Goal: Check status: Check status

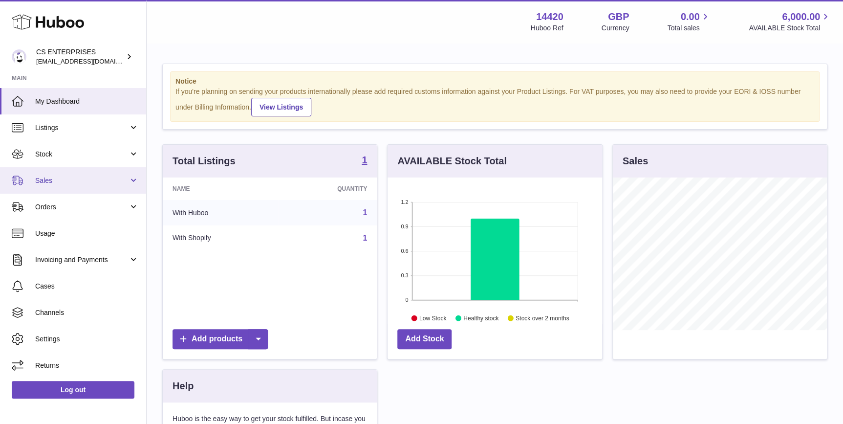
scroll to position [152, 214]
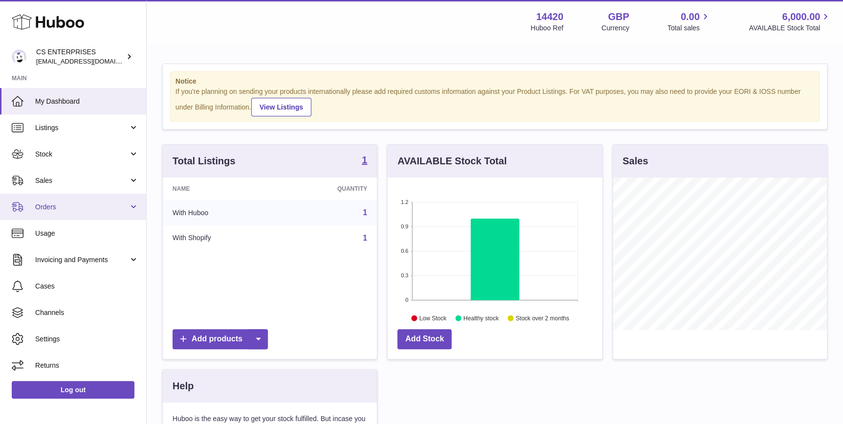
click at [81, 207] on span "Orders" at bounding box center [81, 206] width 93 height 9
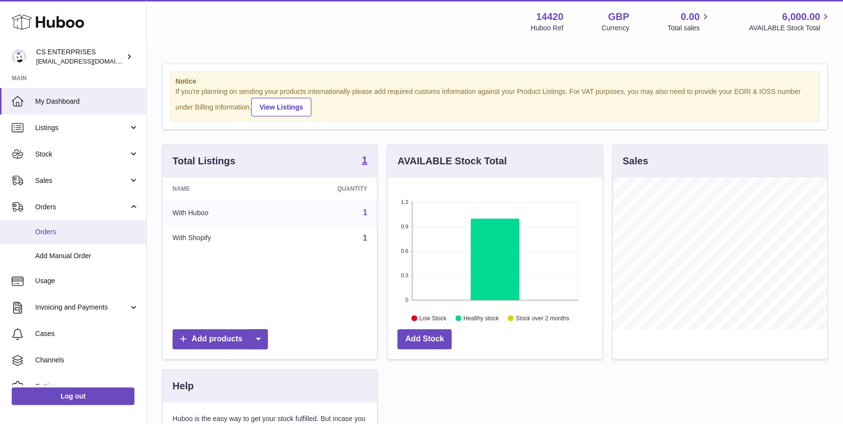
click at [97, 228] on span "Orders" at bounding box center [87, 231] width 104 height 9
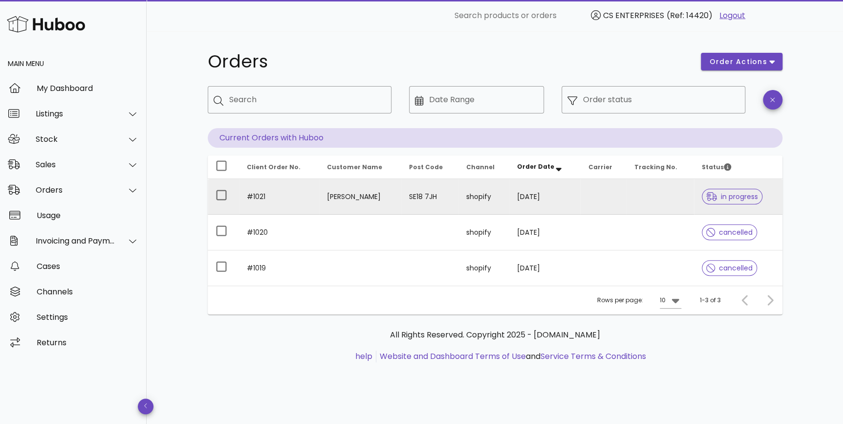
click at [434, 198] on td "SE18 7JH" at bounding box center [429, 197] width 57 height 36
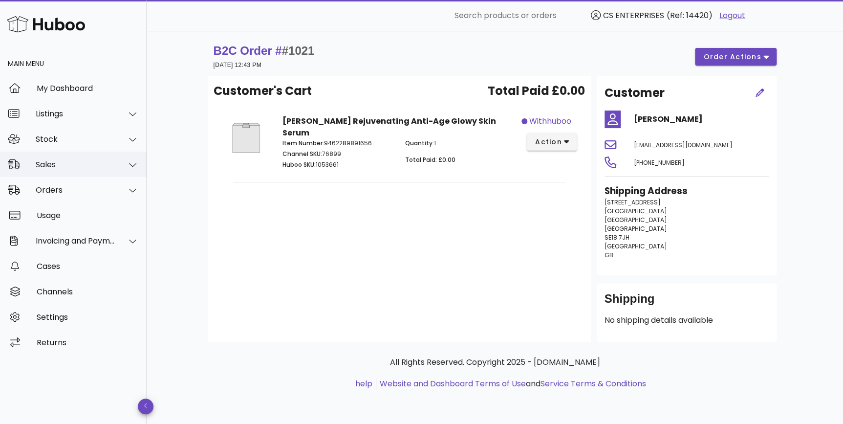
click at [86, 155] on div "Sales" at bounding box center [73, 163] width 147 height 25
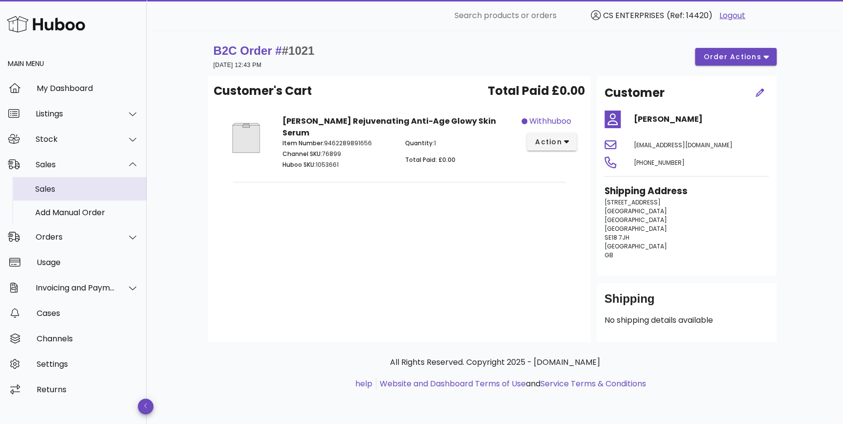
click at [88, 194] on div "Sales" at bounding box center [87, 188] width 104 height 21
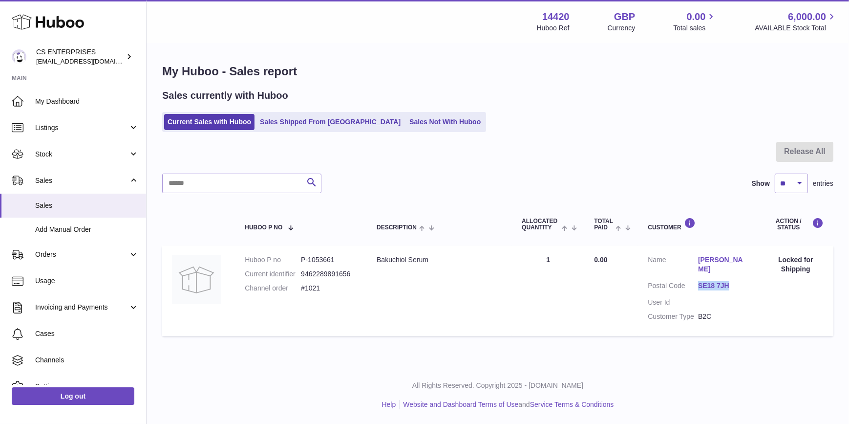
drag, startPoint x: 749, startPoint y: 286, endPoint x: 698, endPoint y: 288, distance: 51.3
click at [698, 288] on td "Customer Name Janet Osayande Osayande Postal Code SE18 7JH User Id Customer Typ…" at bounding box center [698, 290] width 120 height 90
drag, startPoint x: 698, startPoint y: 288, endPoint x: 705, endPoint y: 285, distance: 7.9
copy dl "SE18 7JH"
